Goal: Task Accomplishment & Management: Manage account settings

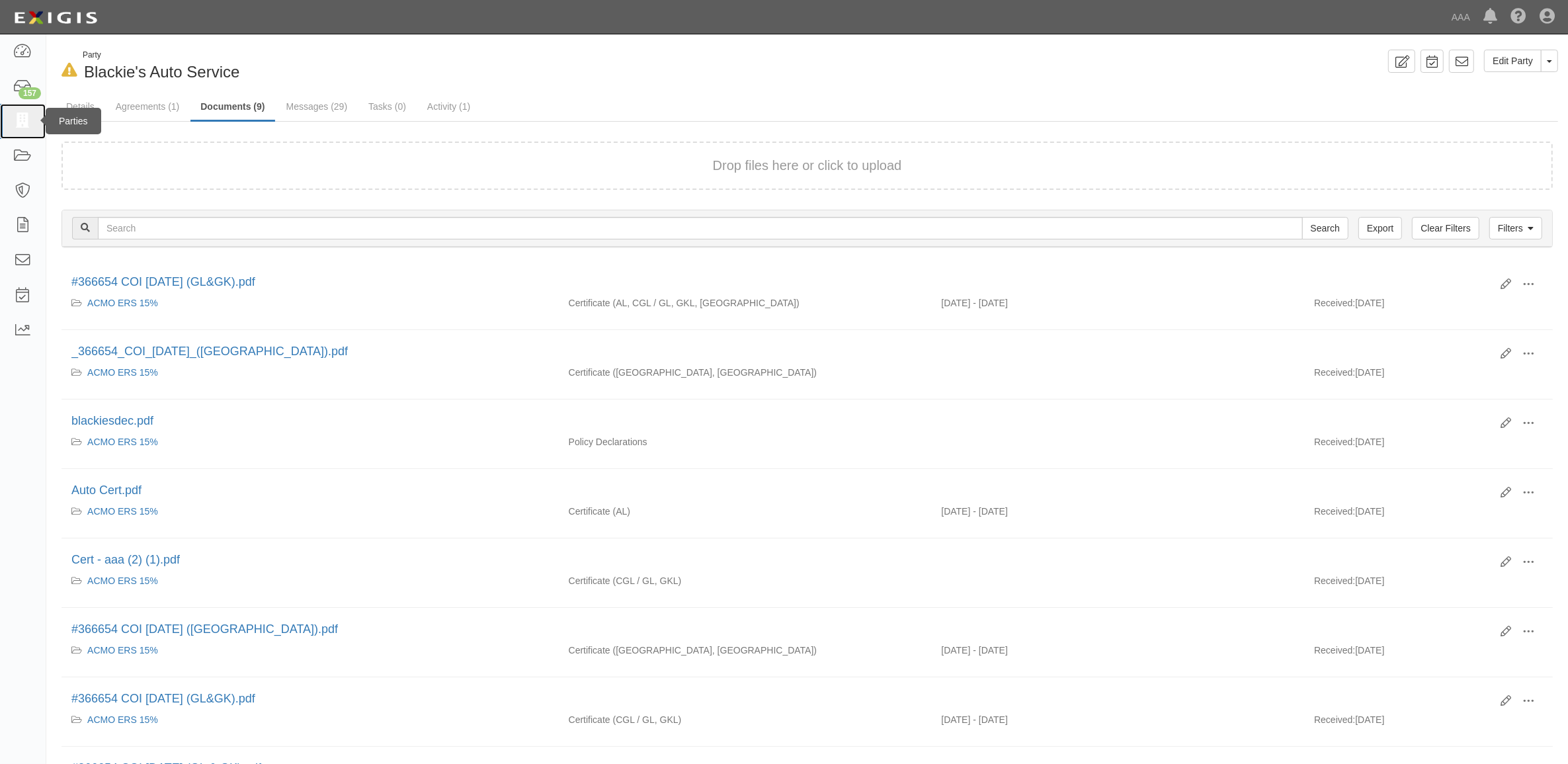
click at [32, 114] on link at bounding box center [22, 121] width 46 height 35
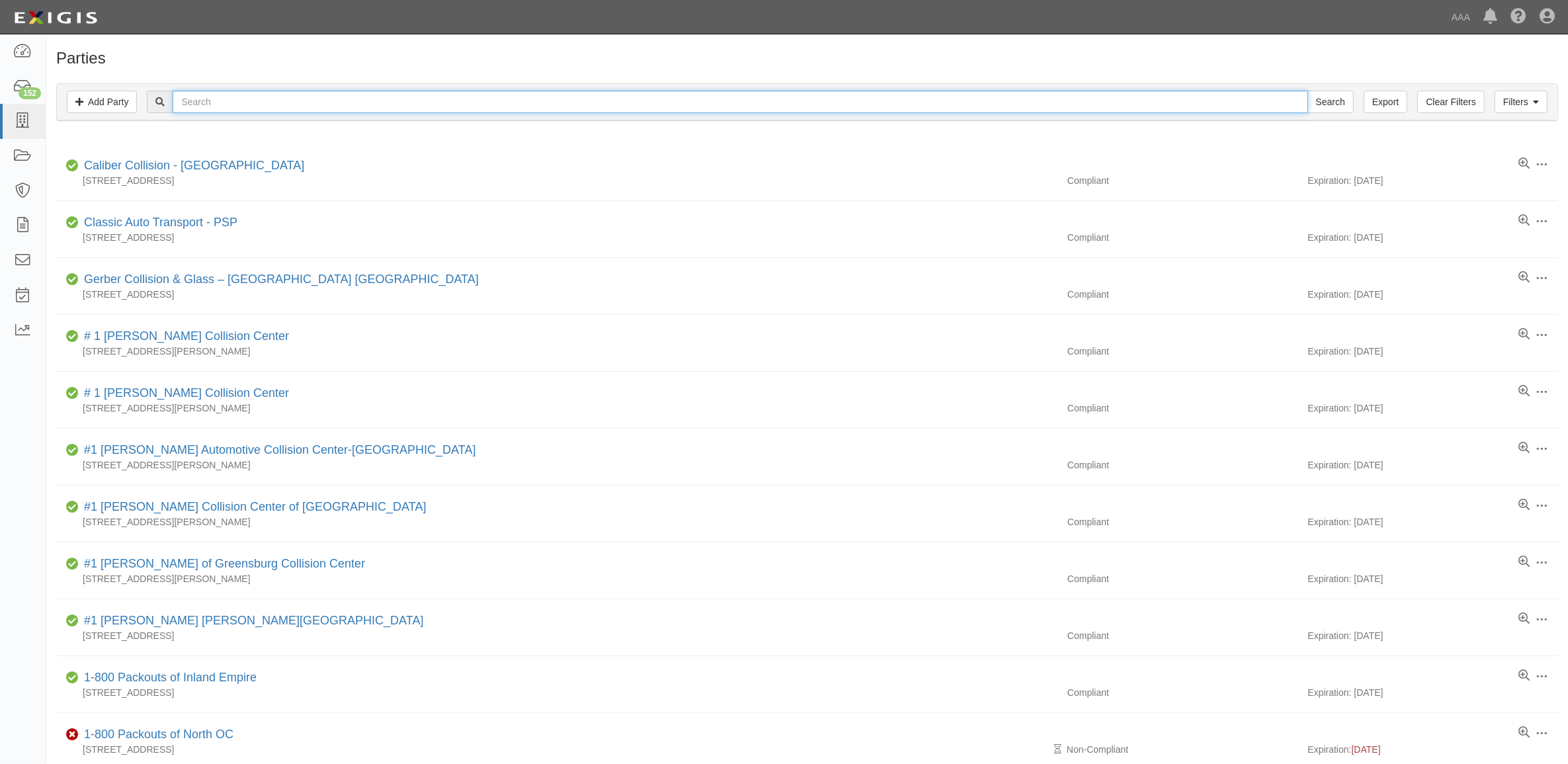
click at [313, 101] on input "text" at bounding box center [740, 101] width 1135 height 22
paste input "366329"
type input "366329"
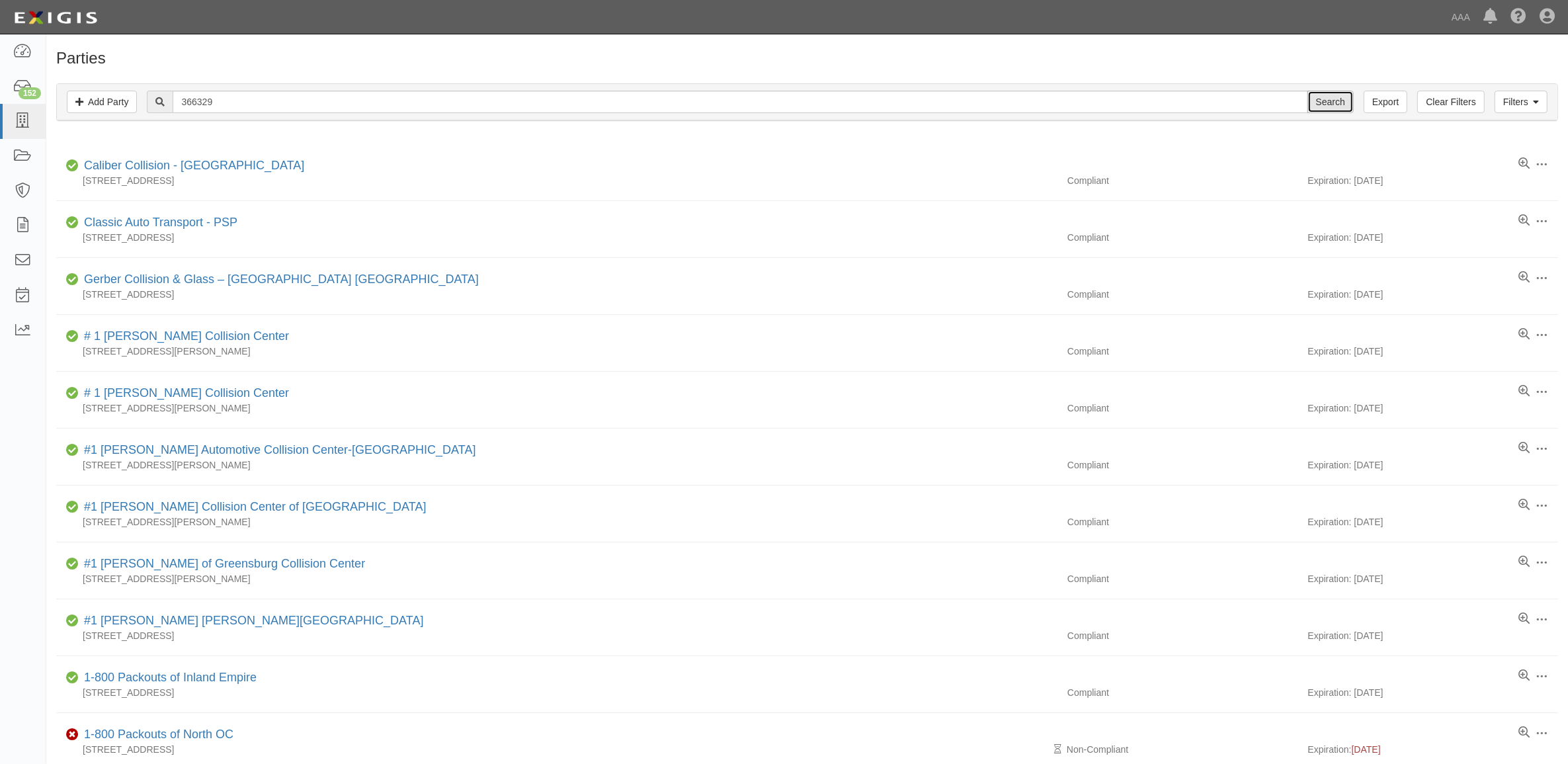
click at [1324, 108] on input "Search" at bounding box center [1331, 101] width 46 height 22
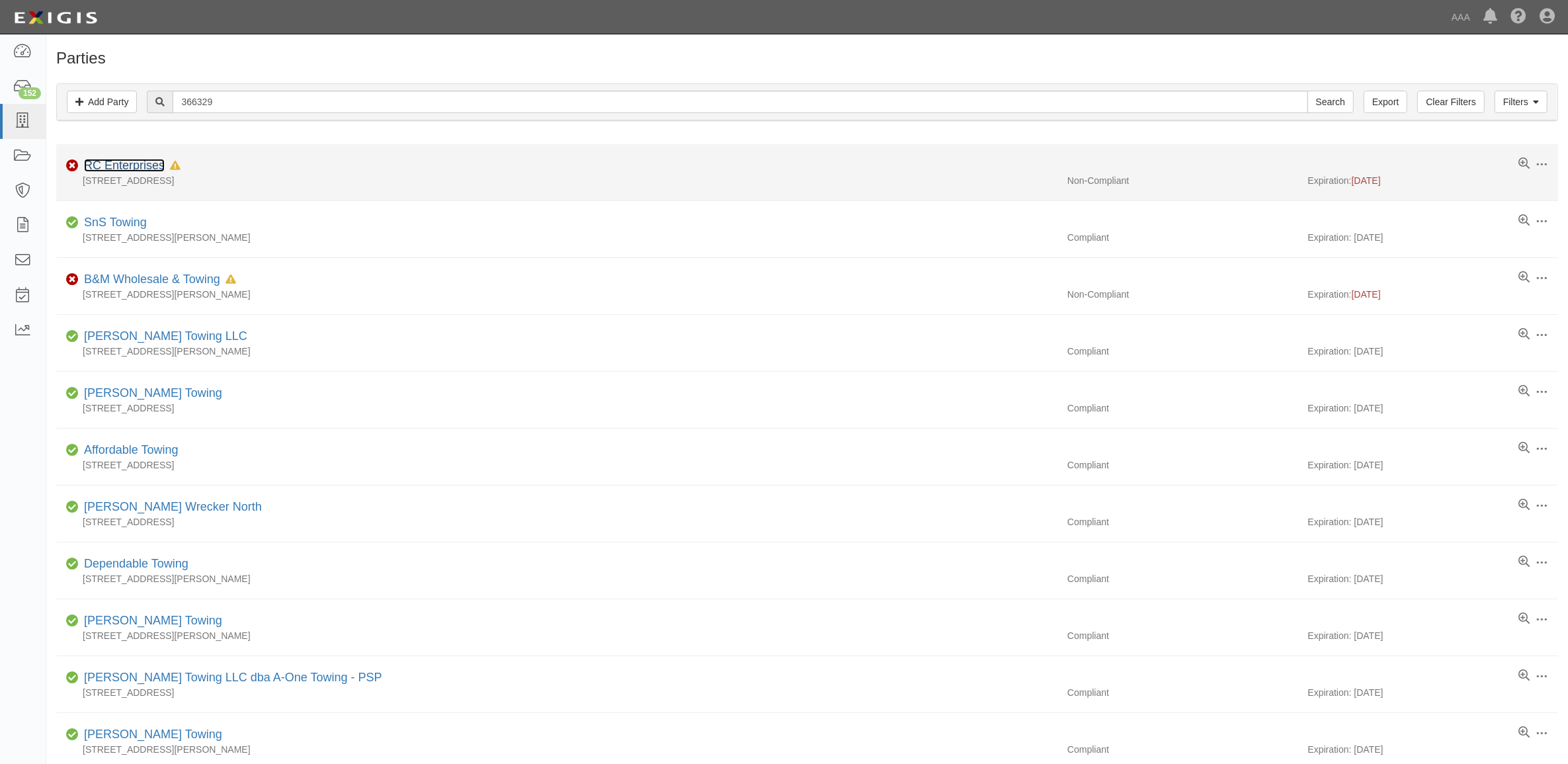
click at [144, 162] on link "RC Enterprises" at bounding box center [124, 165] width 80 height 13
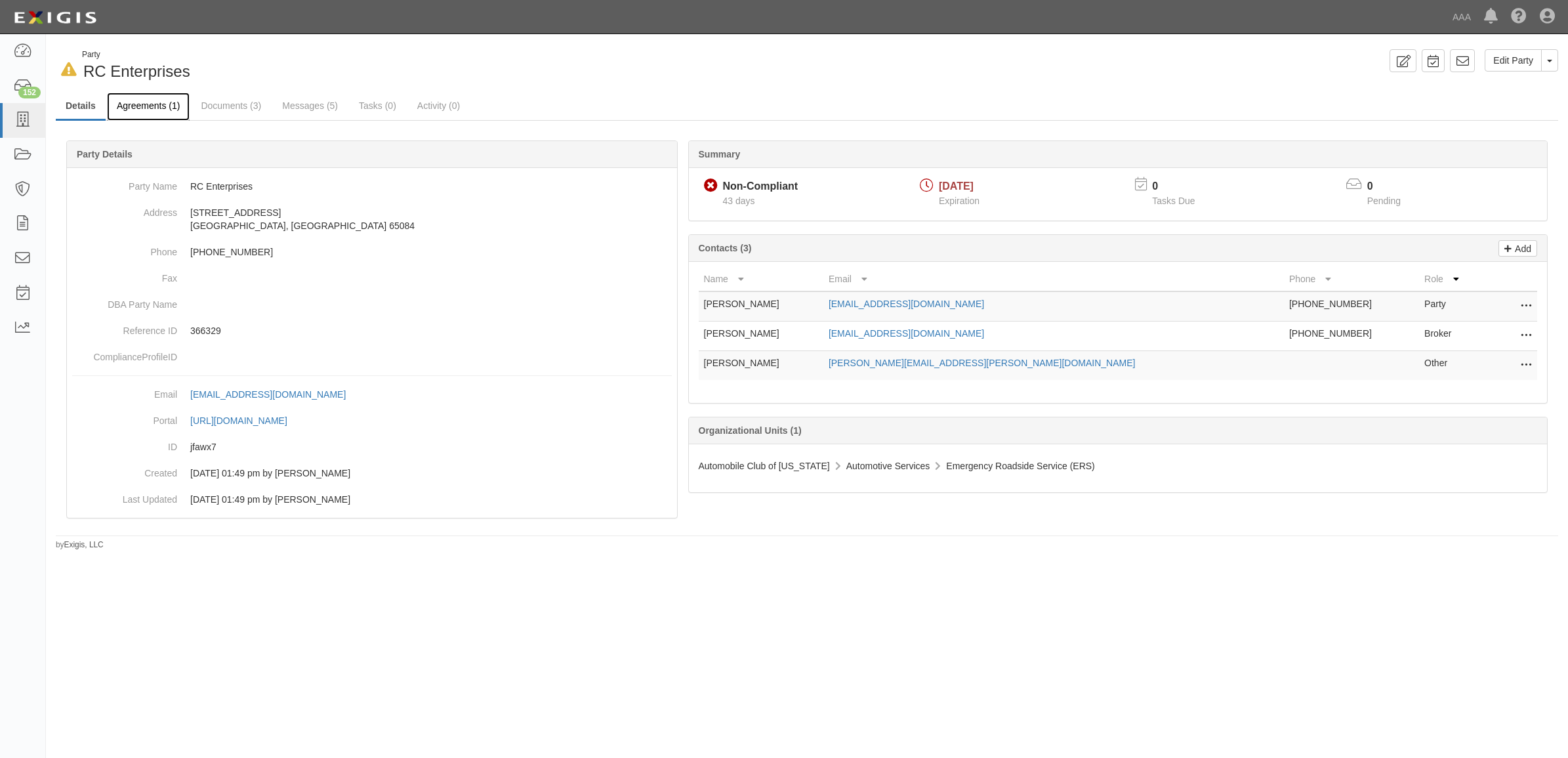
click at [149, 114] on link "Agreements (1)" at bounding box center [148, 106] width 83 height 28
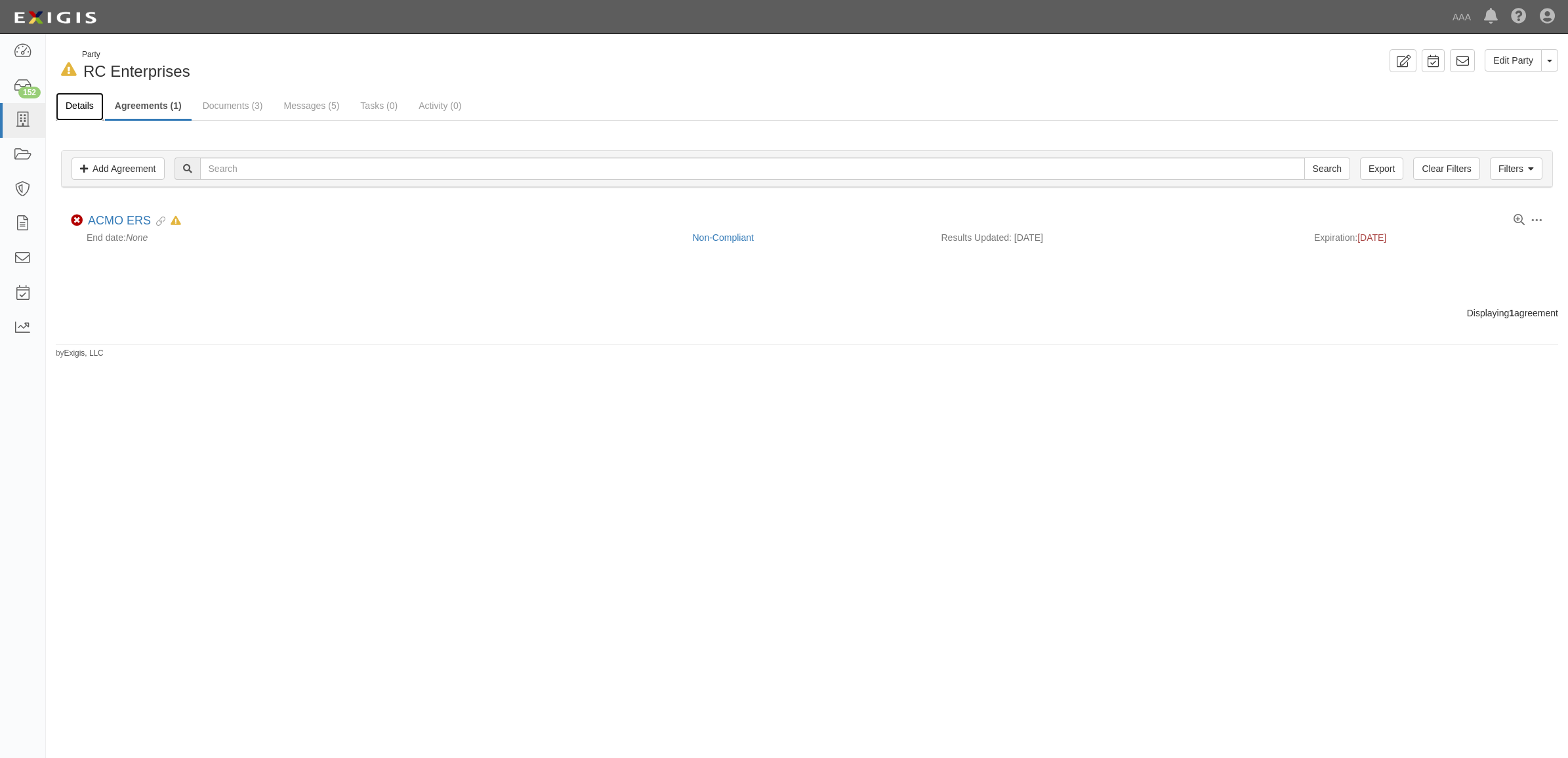
click at [75, 106] on link "Details" at bounding box center [80, 106] width 48 height 28
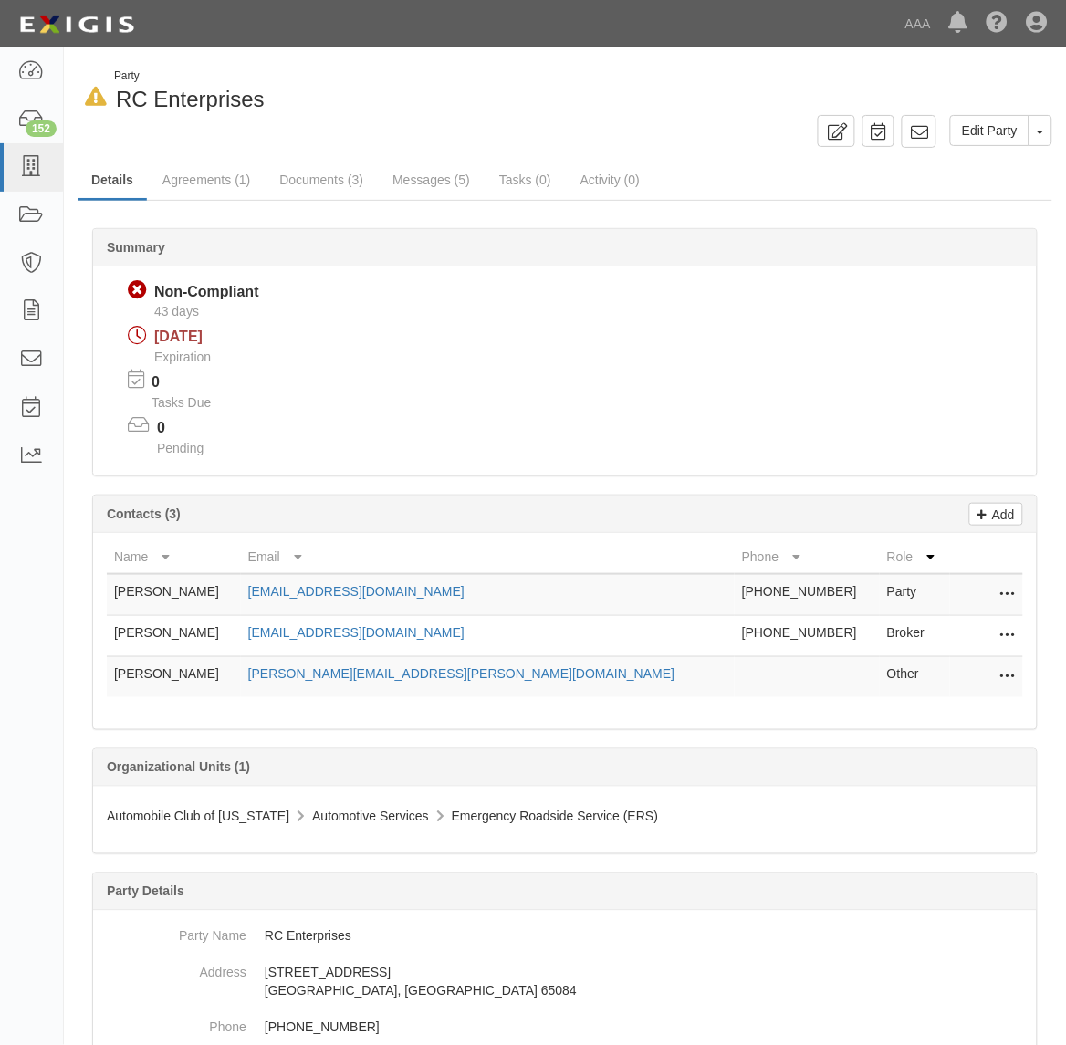
click at [661, 479] on div "Summary Non-Compliant Non-Compliant 43 days [DATE] Expiration 0 Tasks Due 0 Pen…" at bounding box center [565, 550] width 960 height 644
click at [1004, 632] on icon at bounding box center [1007, 636] width 15 height 24
click at [984, 628] on link "Edit" at bounding box center [942, 630] width 144 height 33
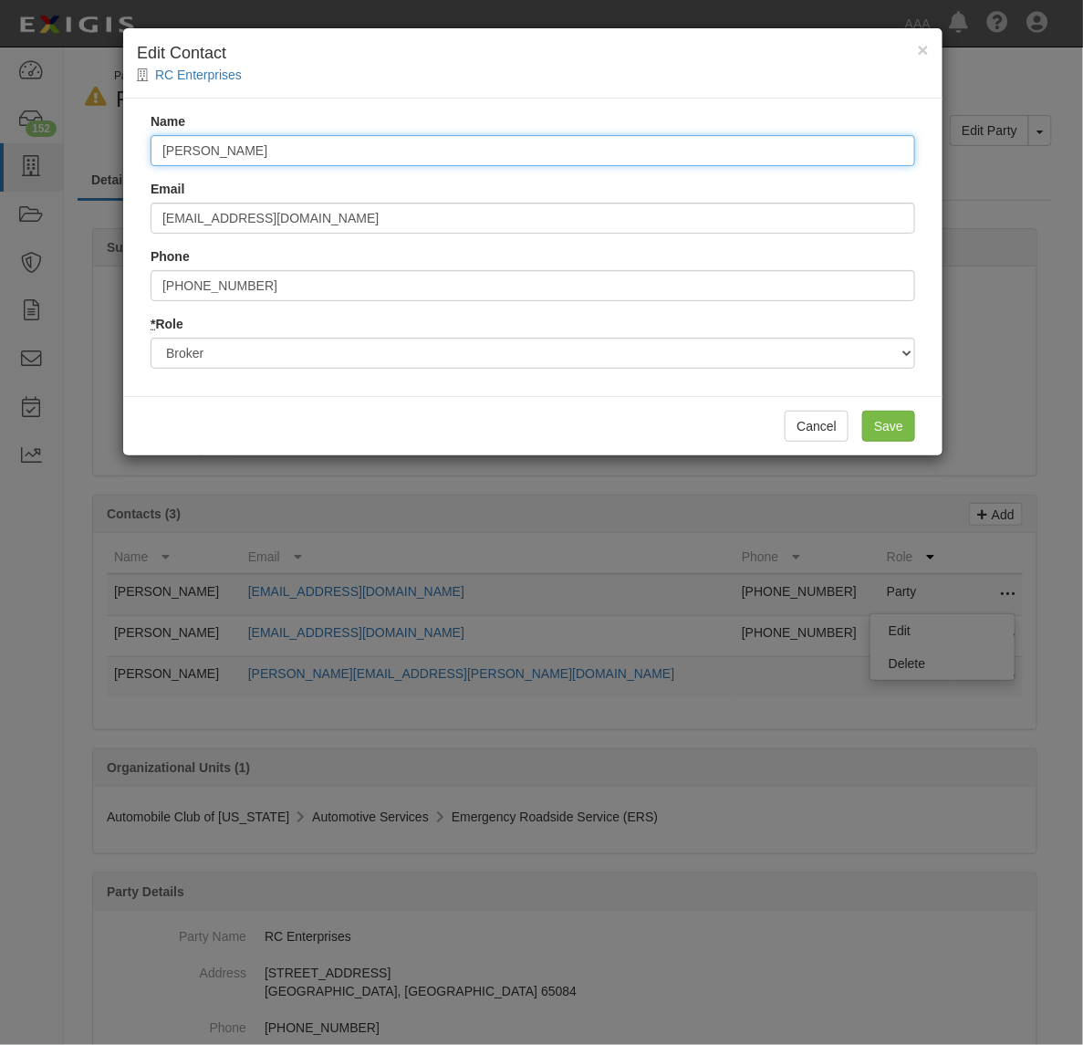
drag, startPoint x: 328, startPoint y: 149, endPoint x: -318, endPoint y: 107, distance: 648.2
click at [0, 107] on html "Toggle navigation Dashboard 152 Inbox Parties Agreements Coverages Documents Me…" at bounding box center [541, 721] width 1083 height 1442
type input "[PERSON_NAME]"
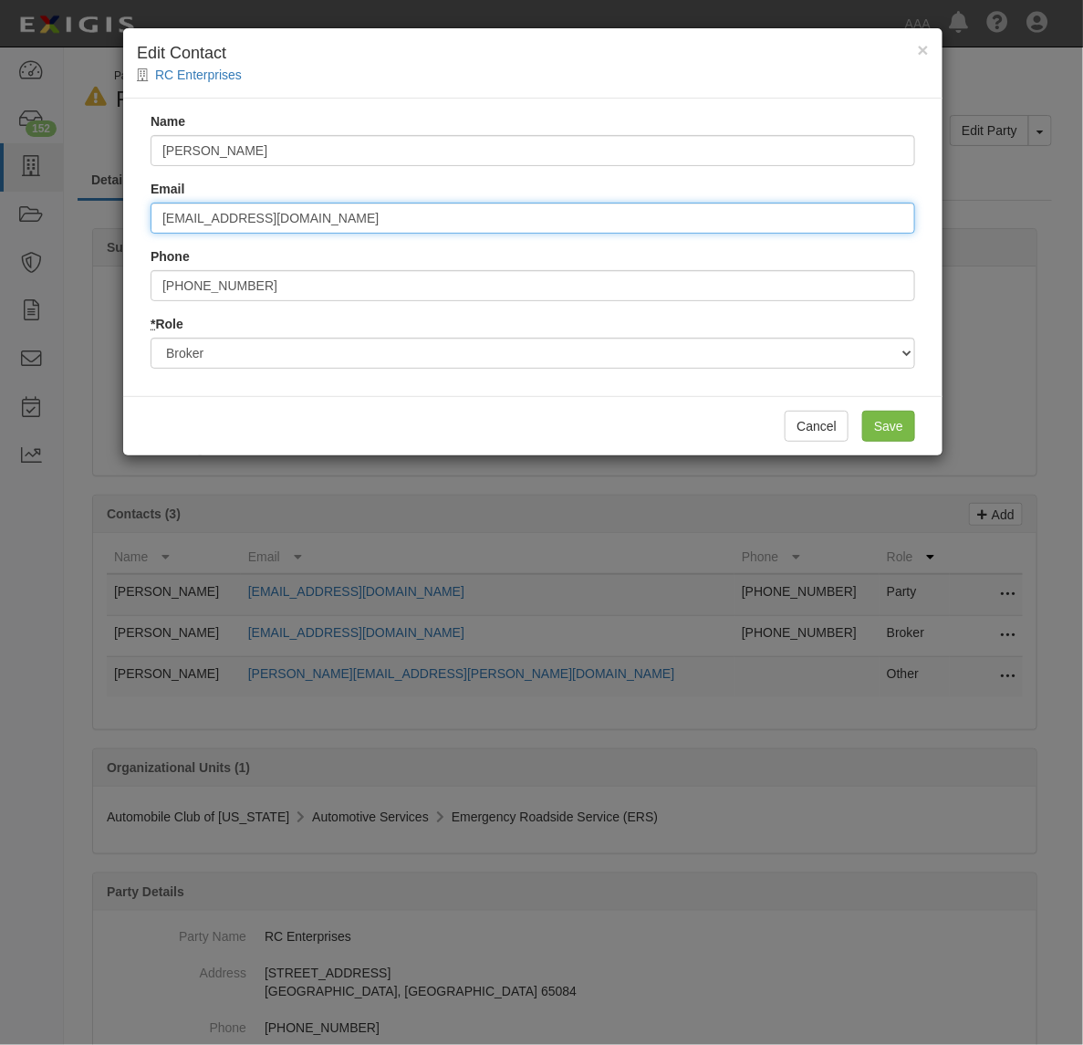
type input "[EMAIL_ADDRESS][DOMAIN_NAME]"
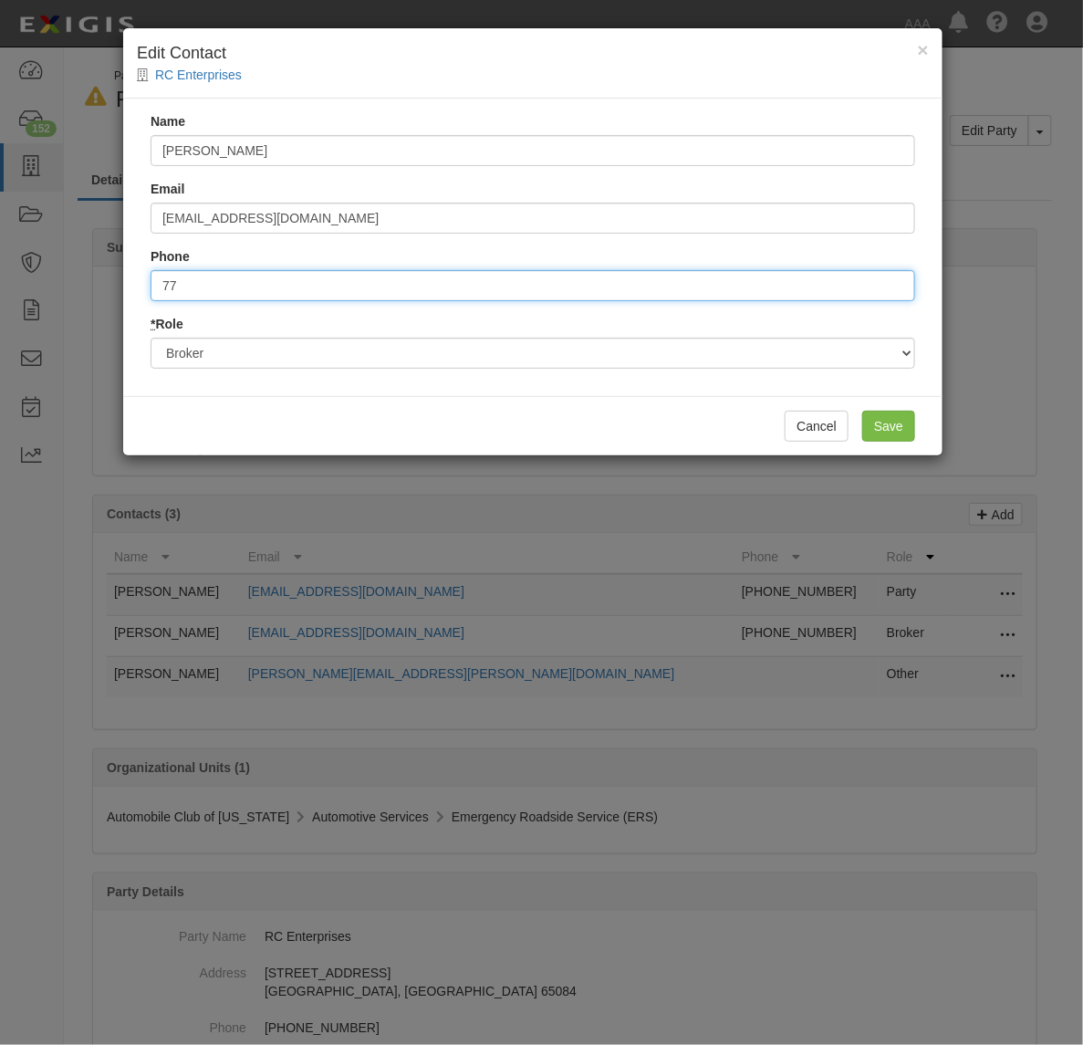
type input "7"
type input "8454540800"
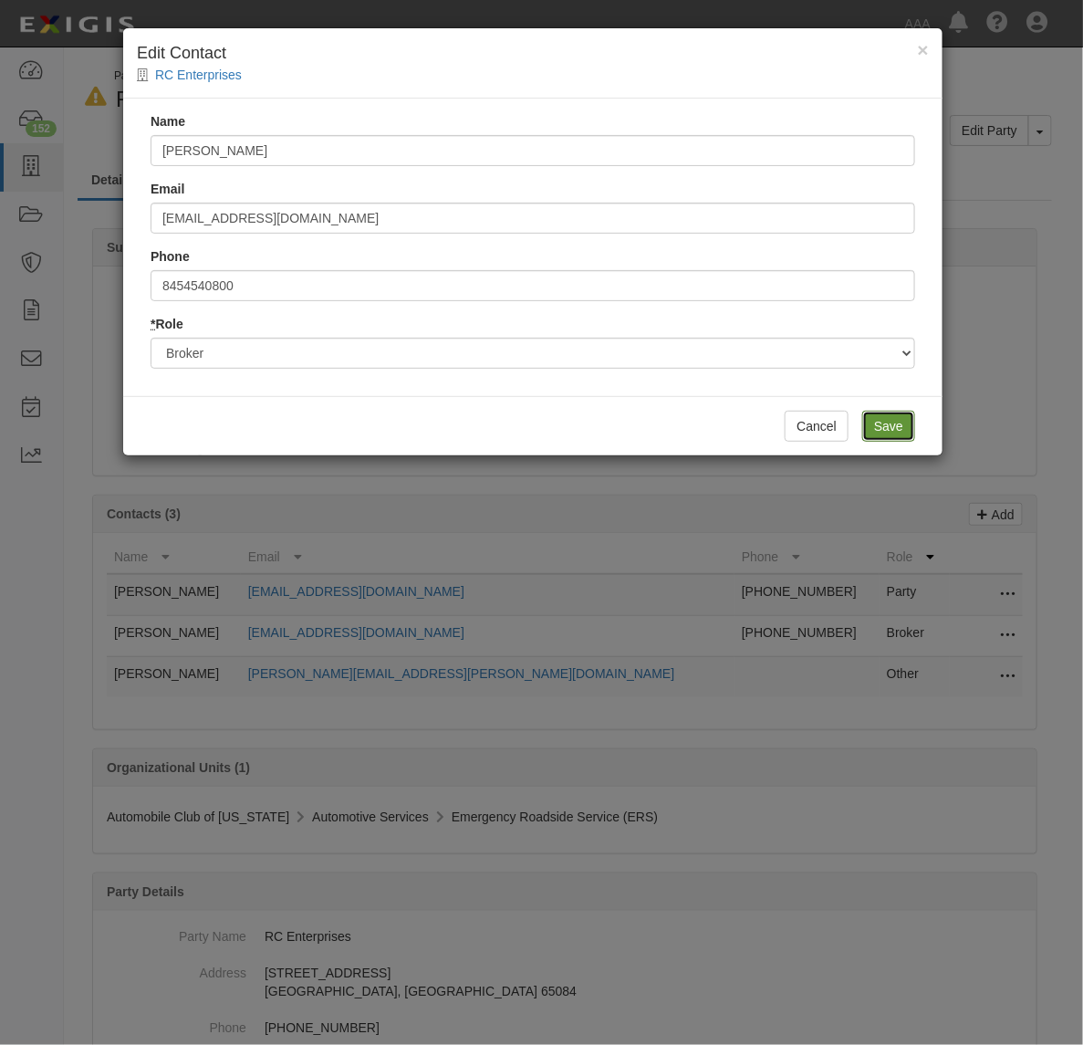
click at [896, 429] on input "Save" at bounding box center [888, 426] width 53 height 31
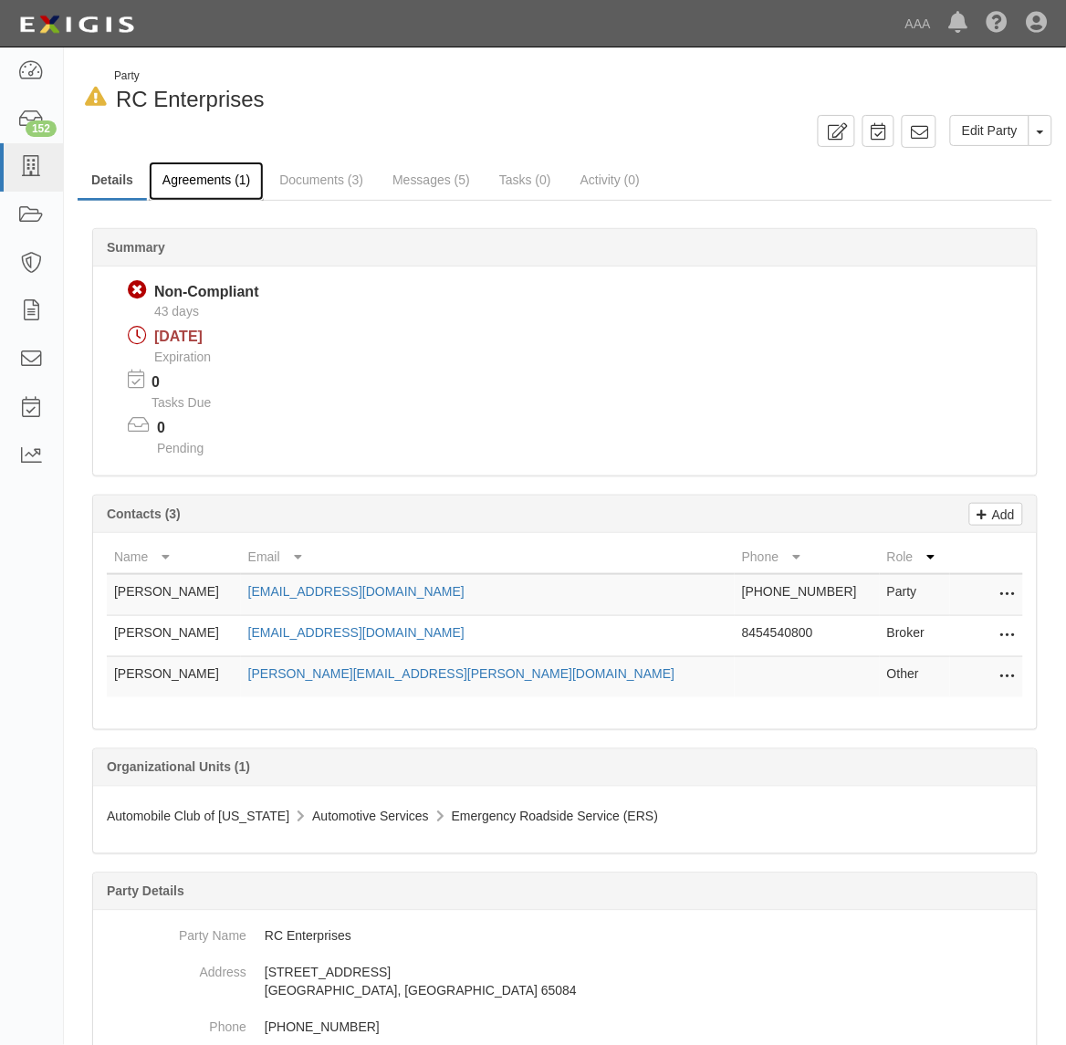
click at [198, 171] on link "Agreements (1)" at bounding box center [206, 180] width 115 height 39
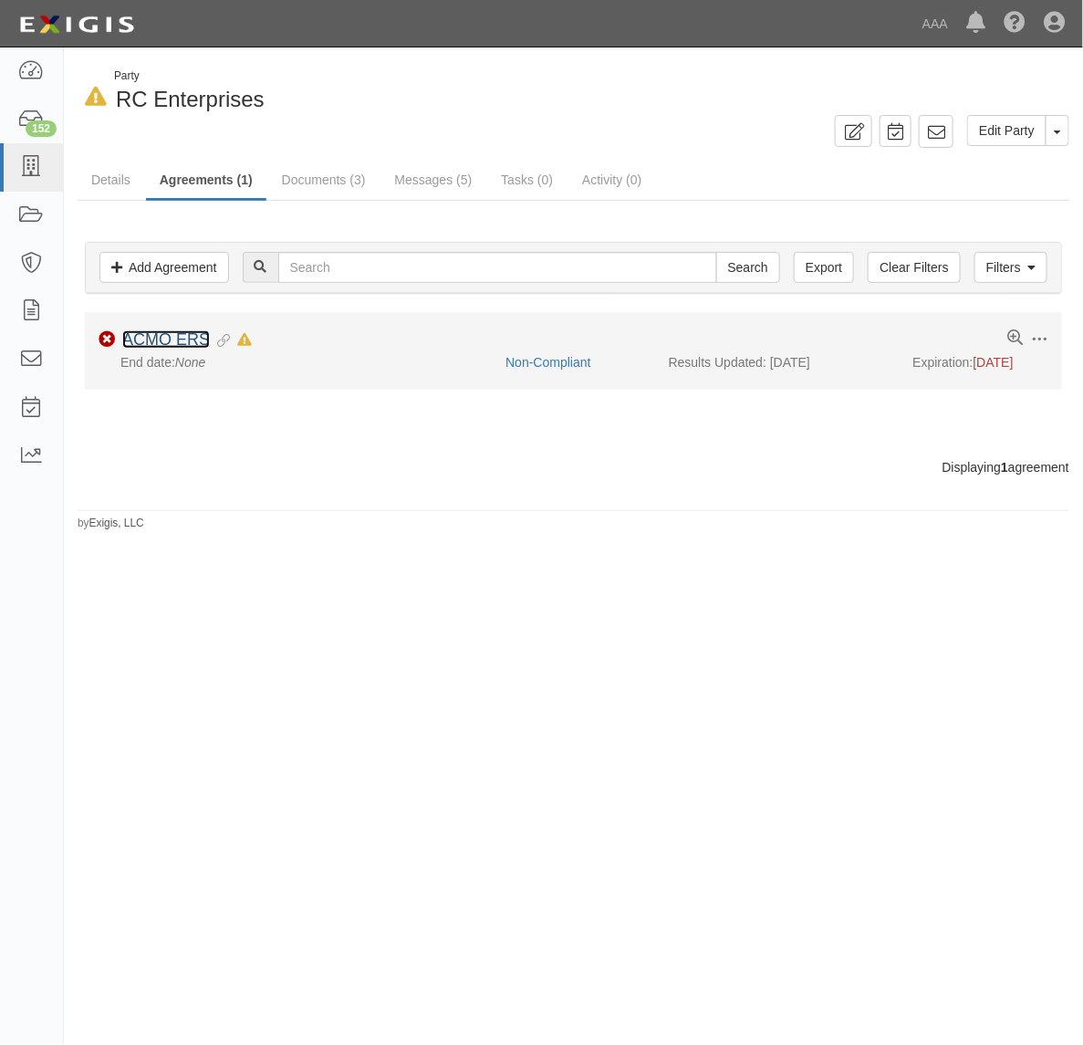
click at [187, 342] on link "ACMO ERS" at bounding box center [166, 339] width 88 height 18
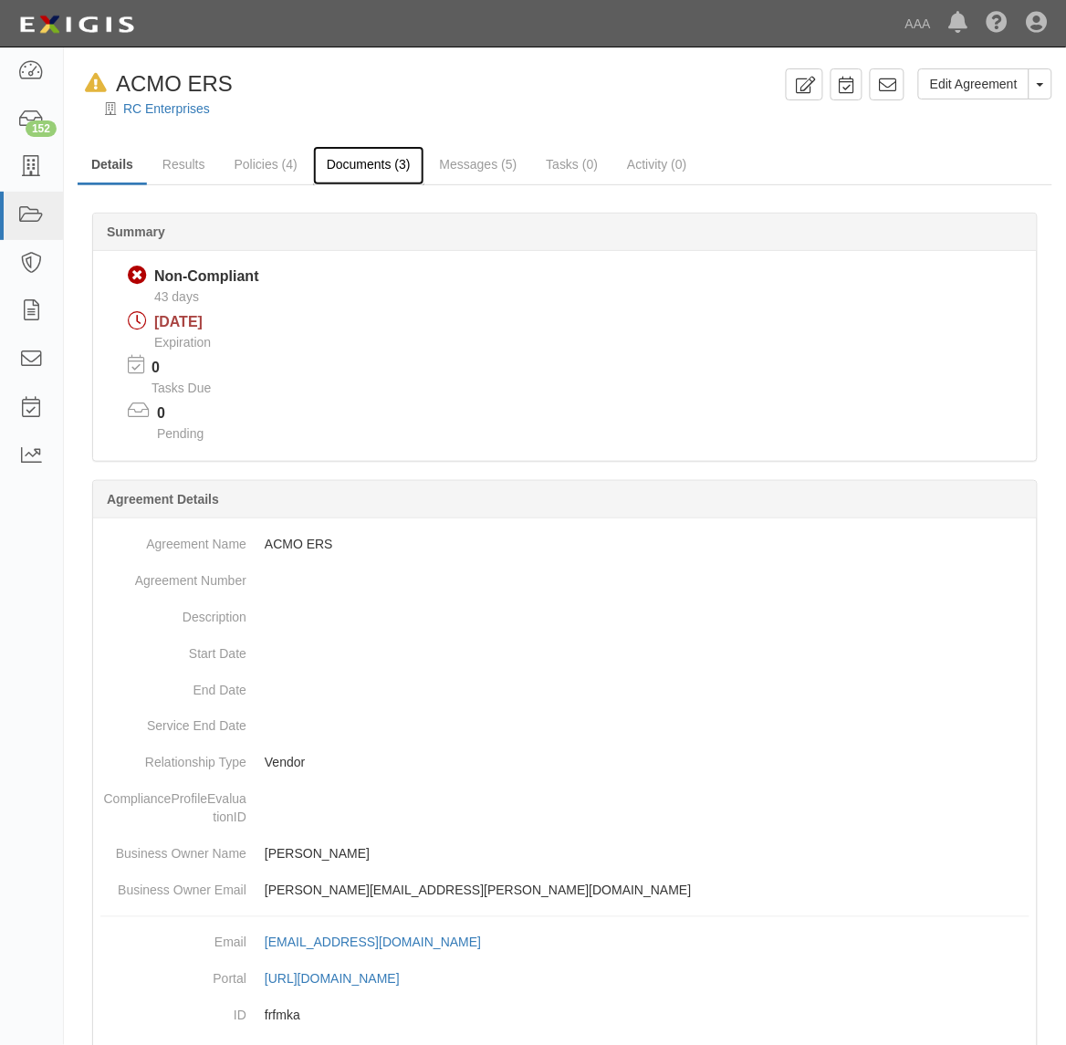
click at [335, 164] on link "Documents (3)" at bounding box center [368, 165] width 111 height 39
